Goal: Transaction & Acquisition: Purchase product/service

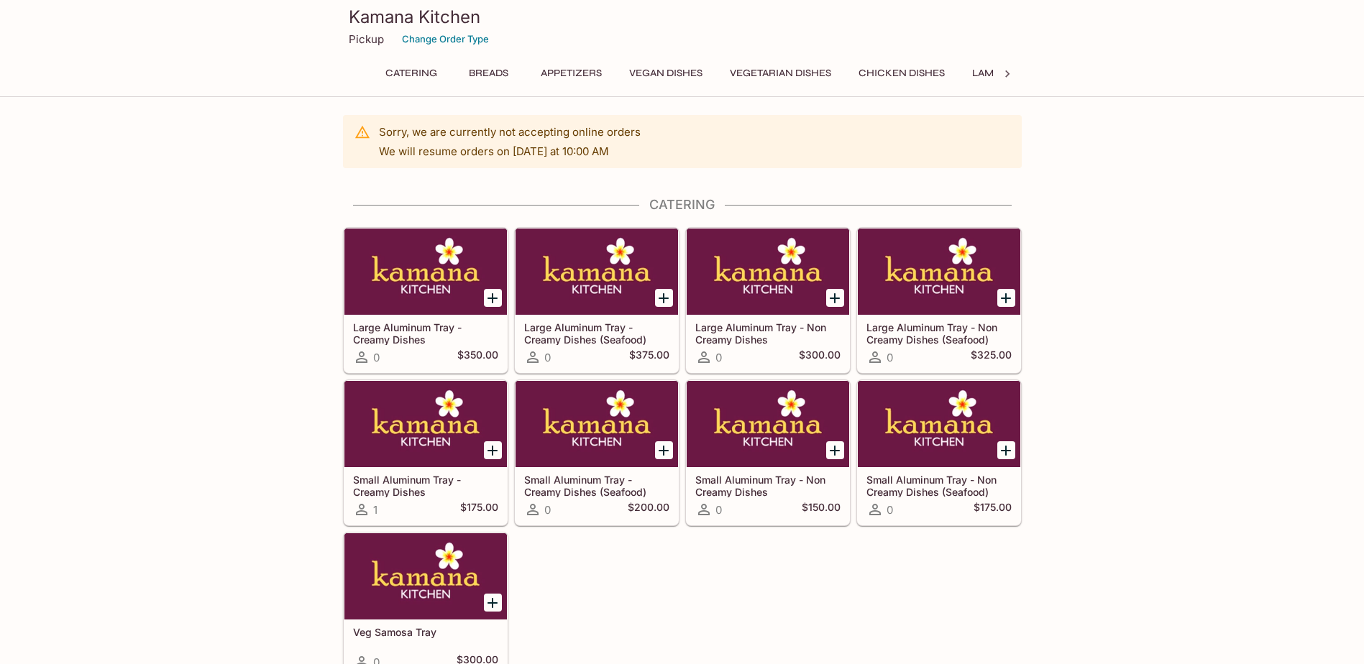
click at [489, 73] on button "Breads" at bounding box center [489, 73] width 65 height 20
click at [439, 37] on button "Change Order Type" at bounding box center [445, 39] width 100 height 22
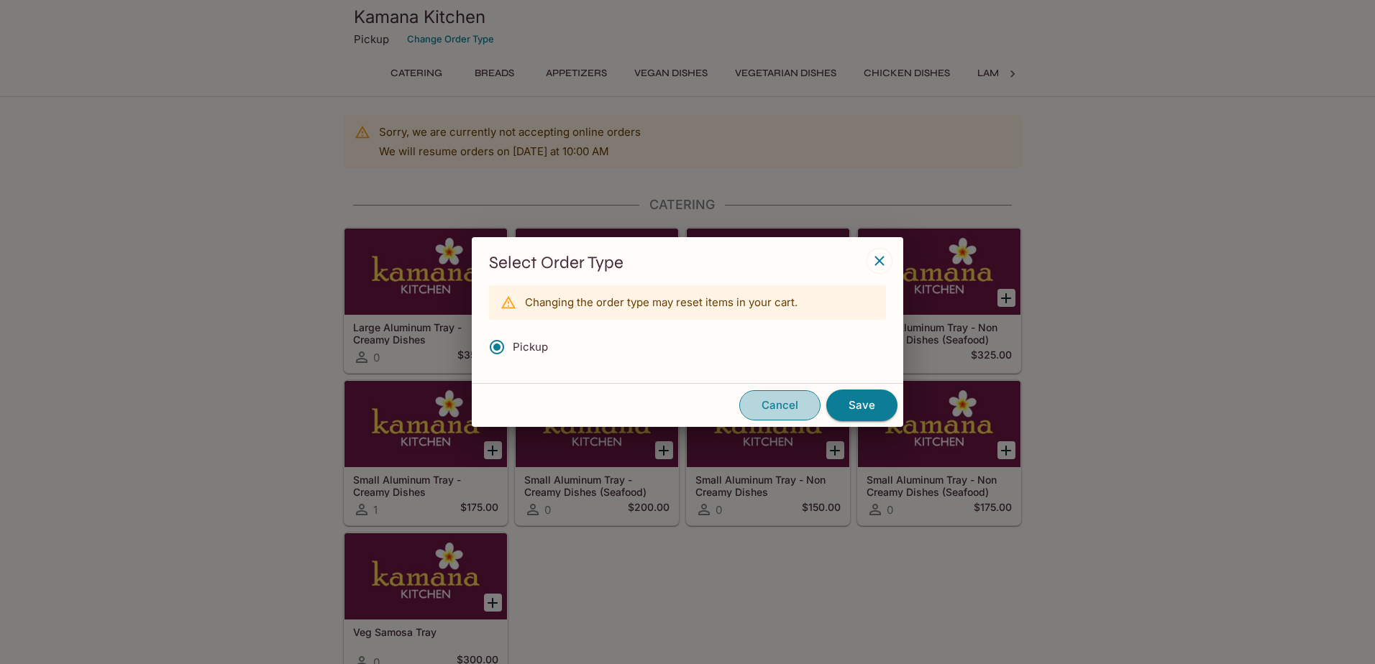
click at [799, 404] on button "Cancel" at bounding box center [779, 405] width 81 height 30
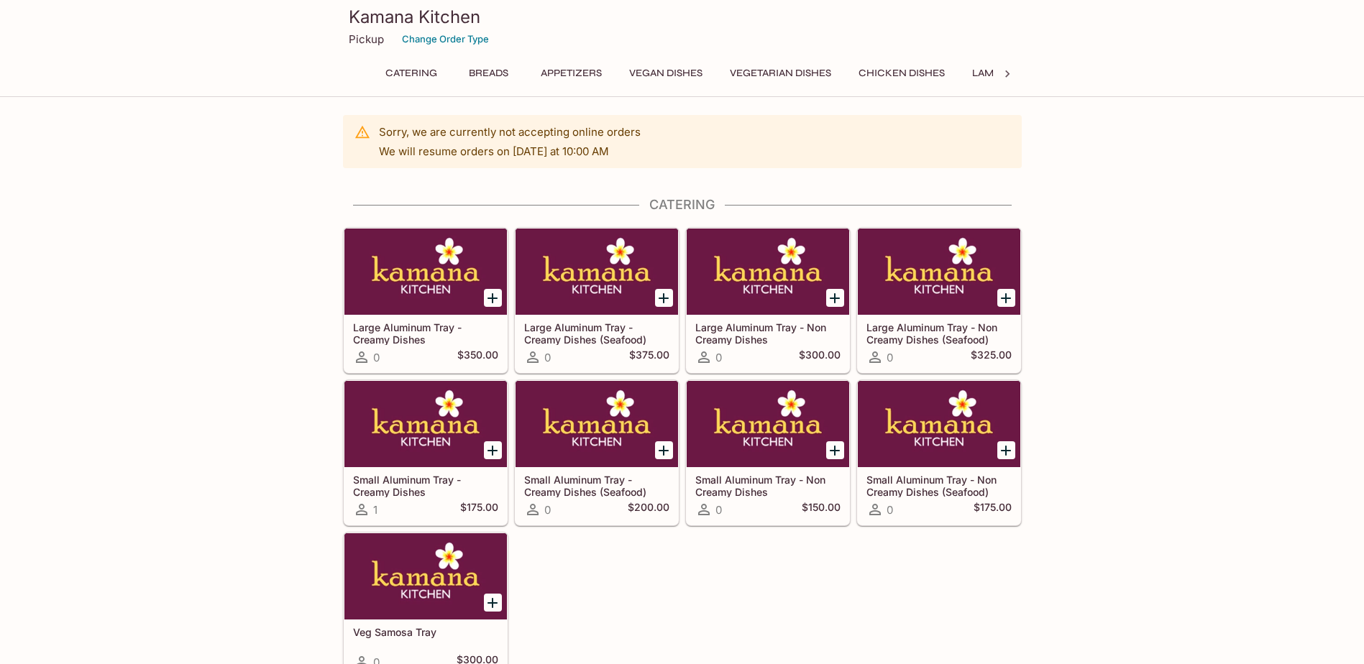
click at [363, 42] on p "Pickup" at bounding box center [366, 39] width 35 height 14
click at [361, 40] on p "Pickup" at bounding box center [366, 39] width 35 height 14
click at [594, 78] on button "Appetizers" at bounding box center [571, 73] width 77 height 20
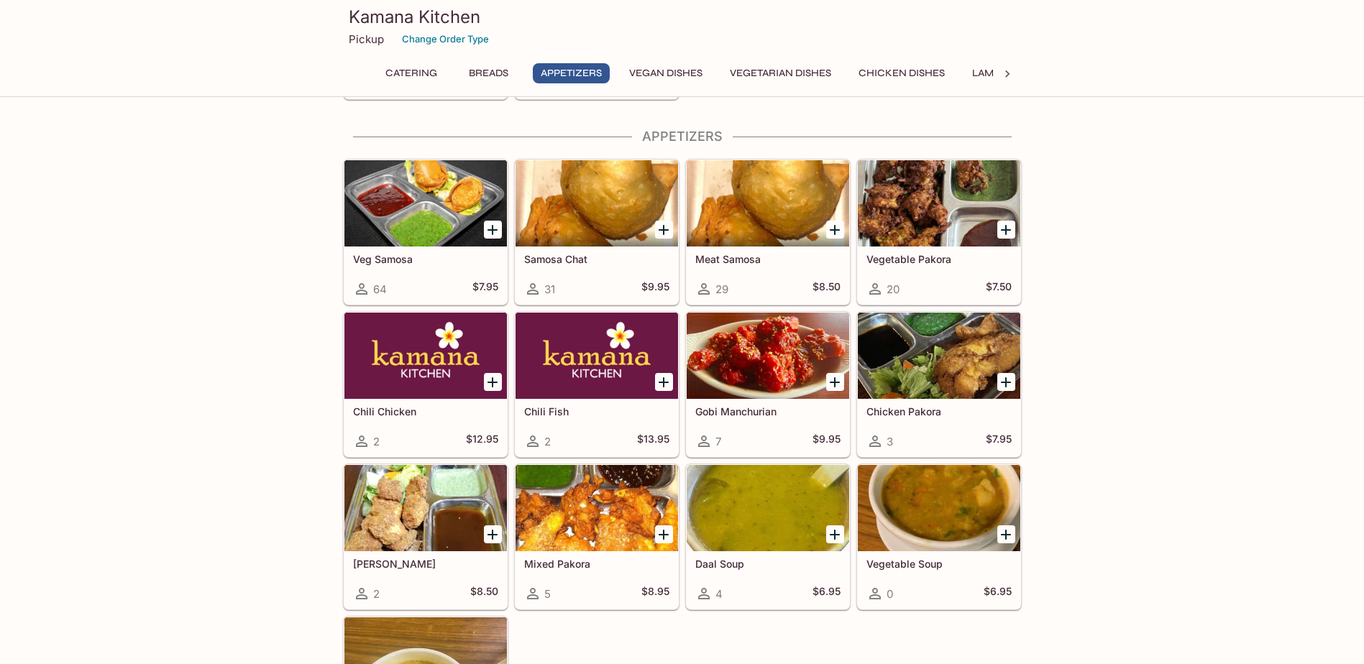
scroll to position [943, 0]
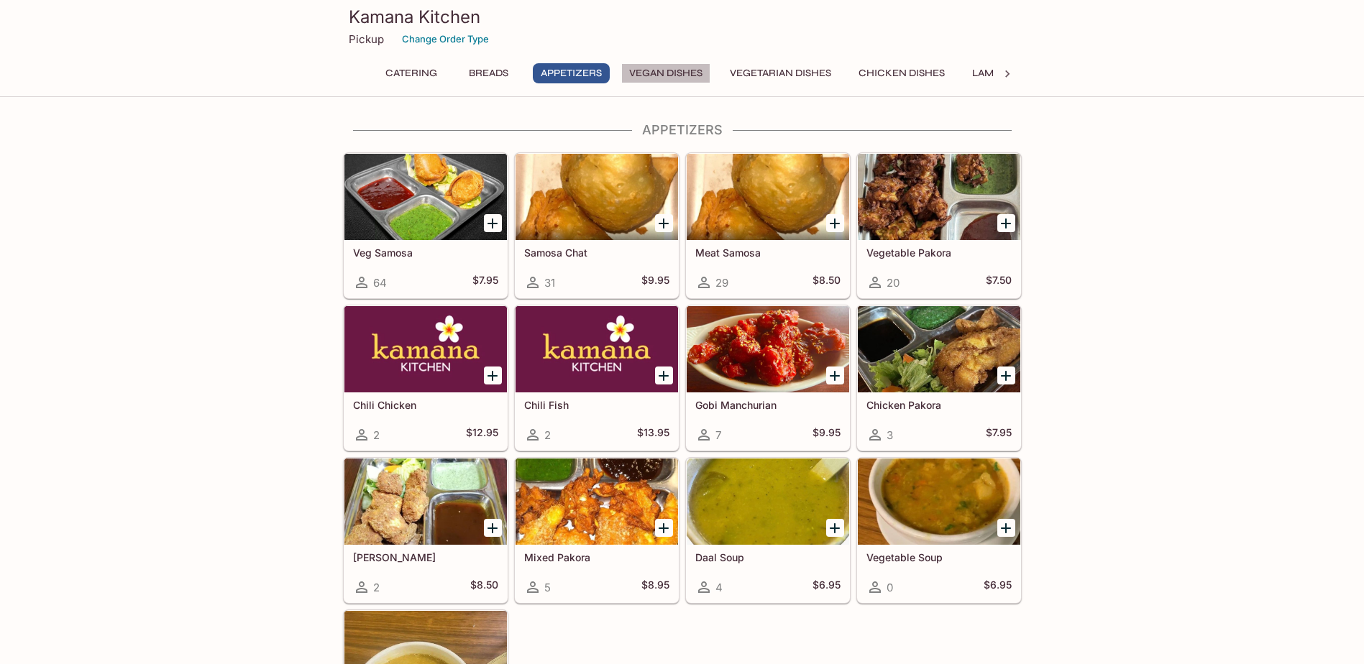
click at [679, 70] on button "Vegan Dishes" at bounding box center [665, 73] width 89 height 20
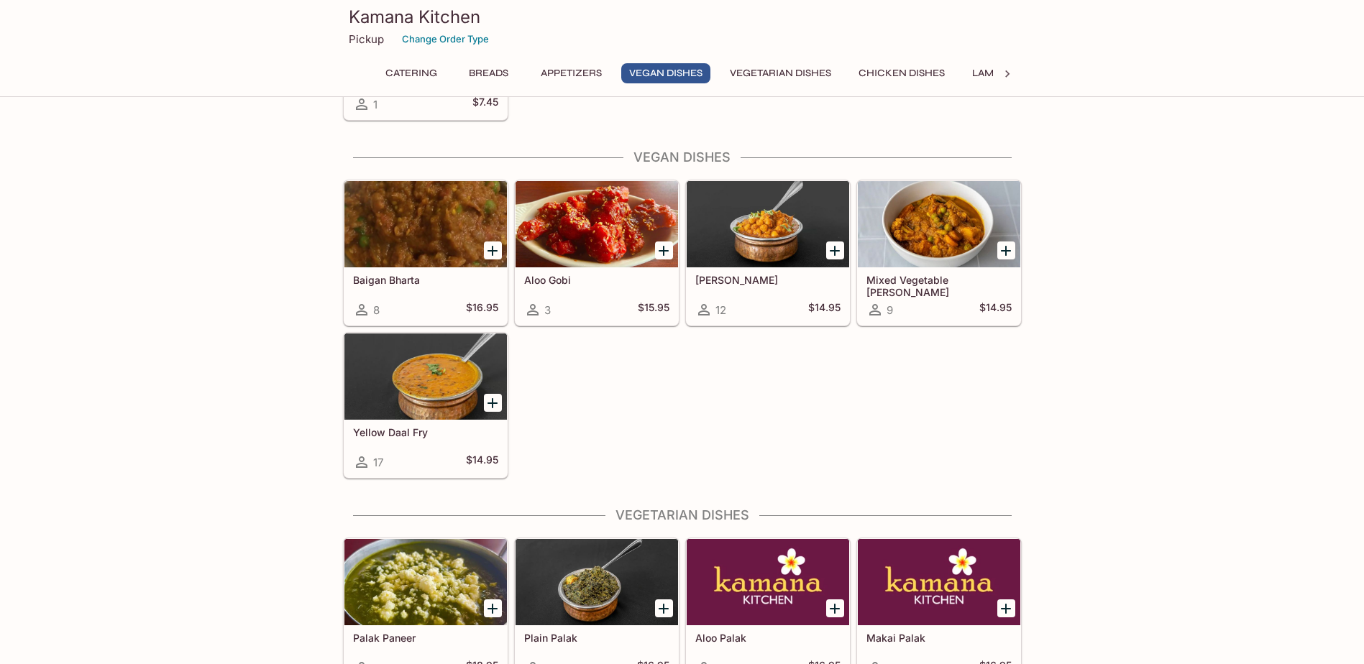
scroll to position [1606, 0]
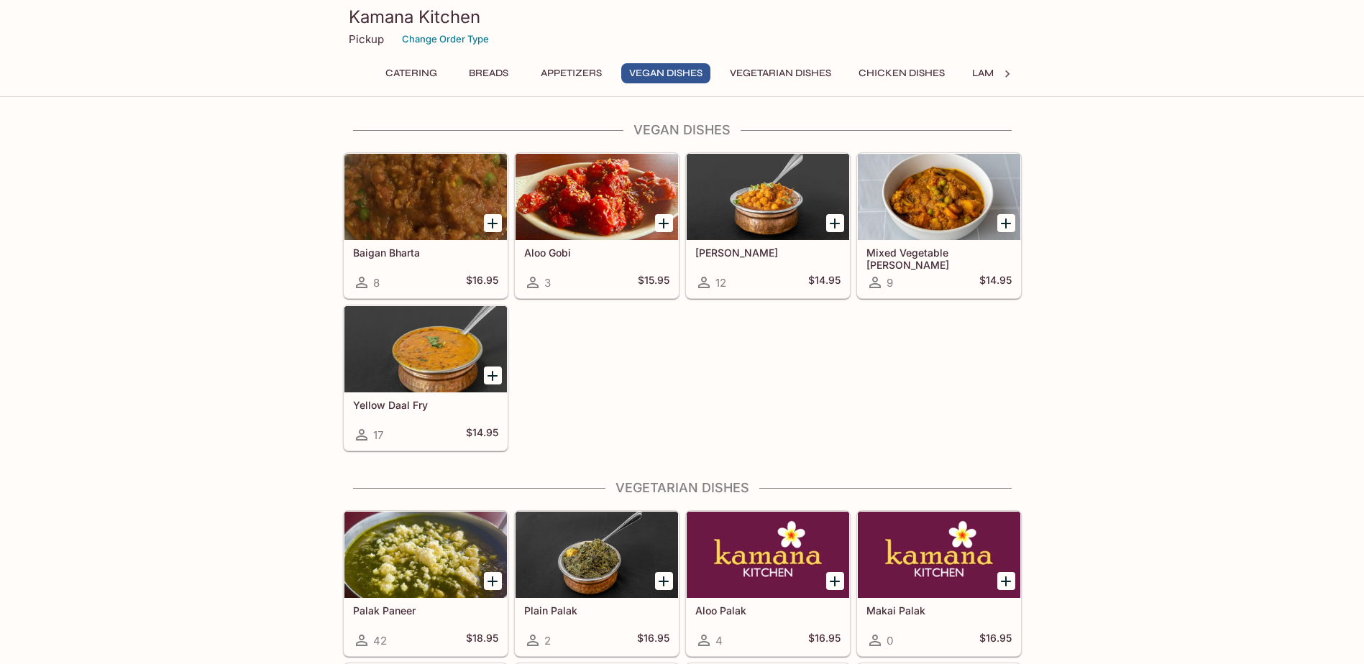
click at [1007, 76] on icon at bounding box center [1007, 74] width 14 height 14
click at [411, 73] on button "Lamb Dishes" at bounding box center [408, 73] width 82 height 20
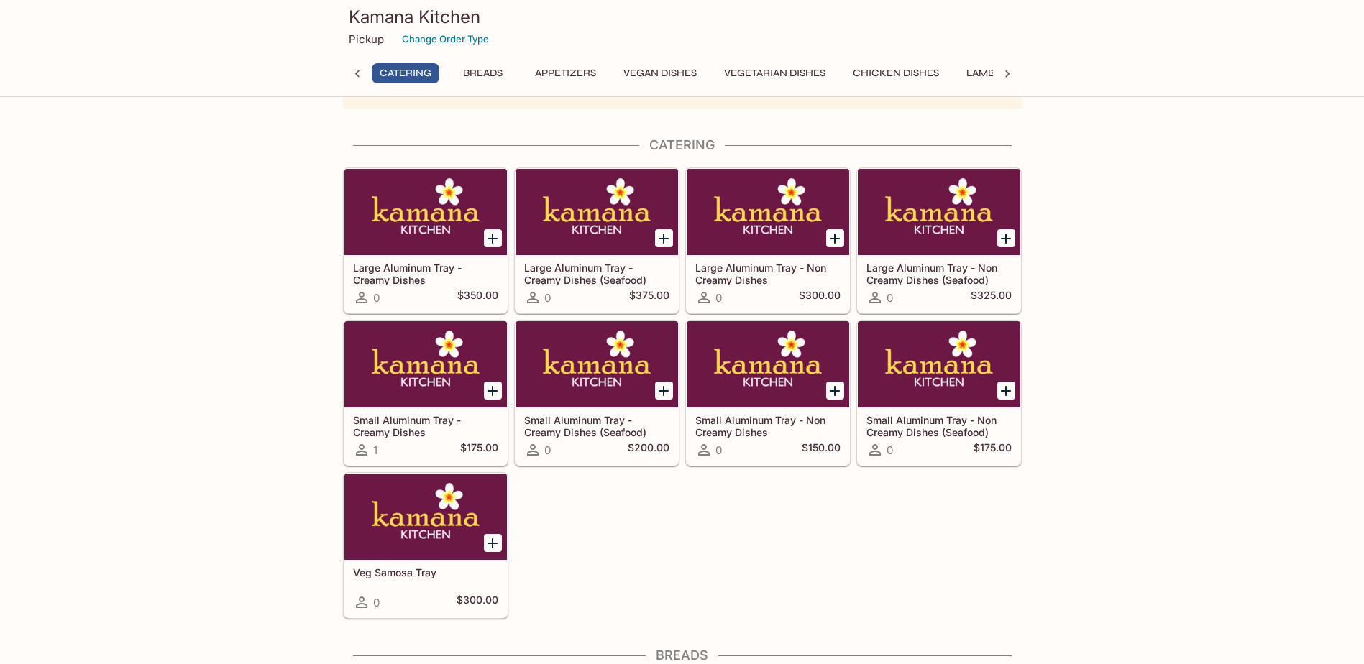
scroll to position [0, 0]
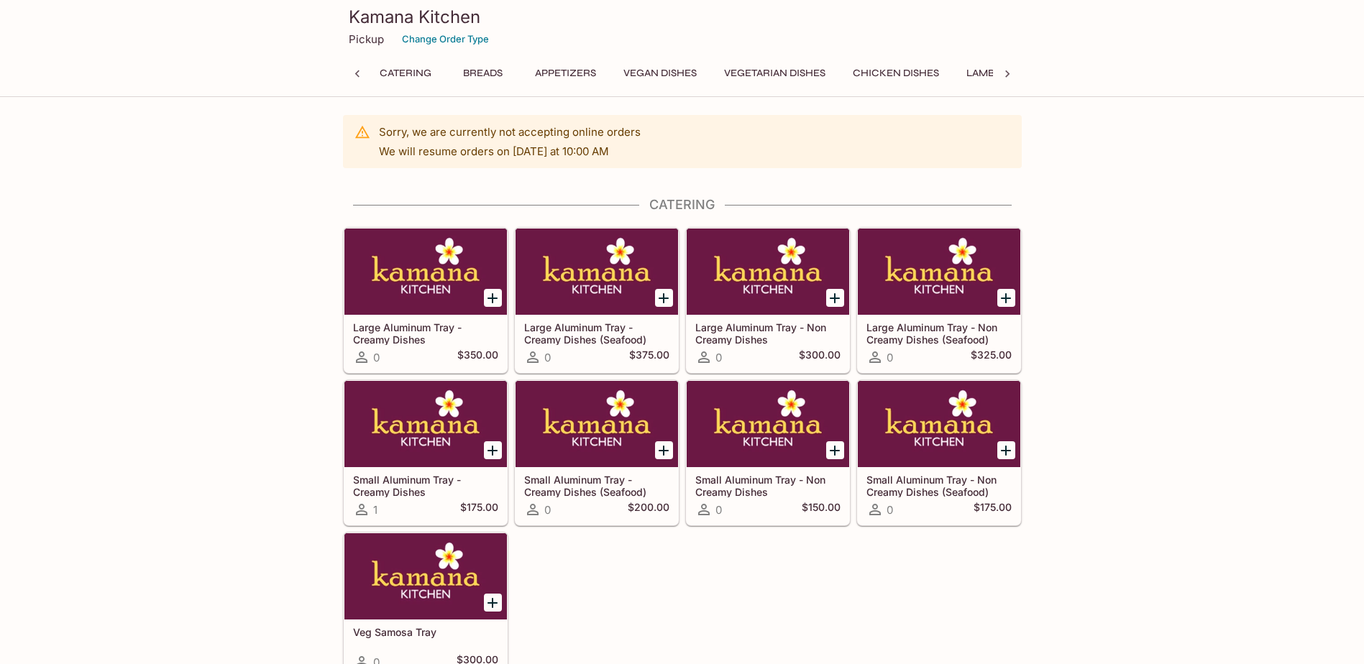
click at [361, 65] on div at bounding box center [357, 74] width 29 height 22
click at [481, 71] on button "Breads" at bounding box center [489, 73] width 65 height 20
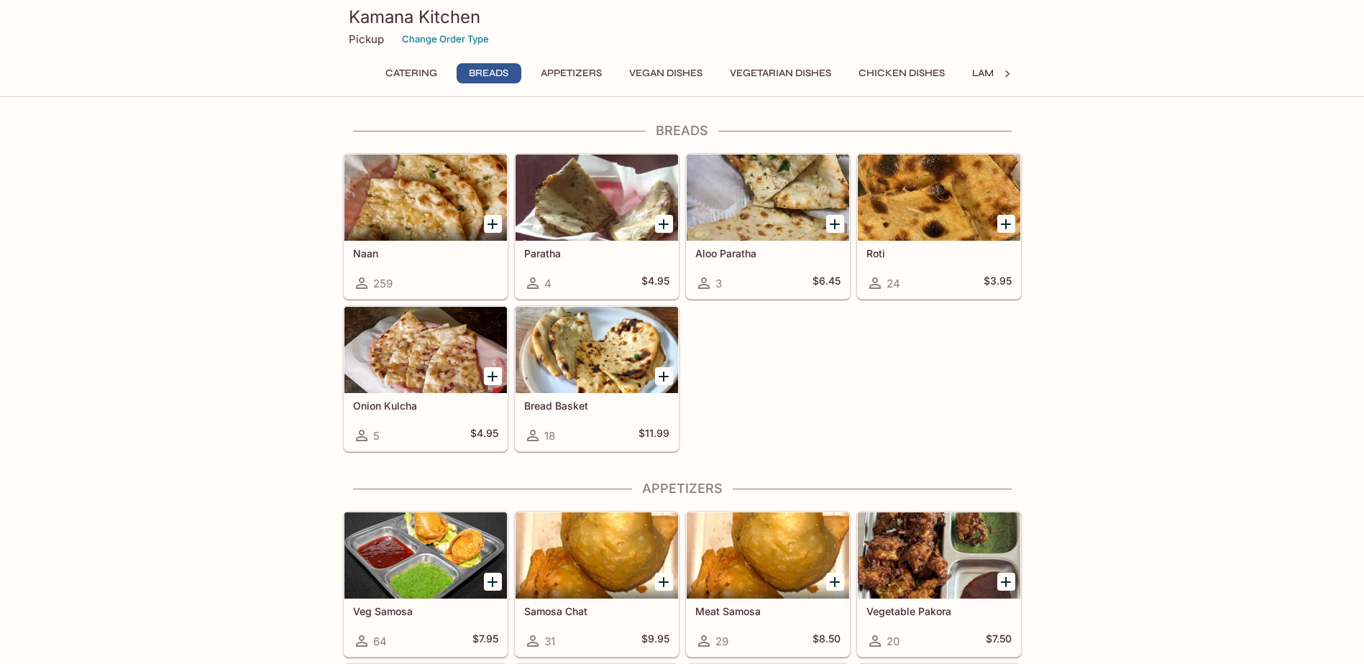
scroll to position [585, 0]
